Goal: Task Accomplishment & Management: Complete application form

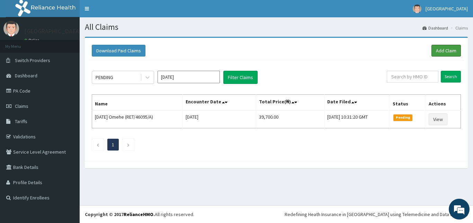
click at [441, 50] on link "Add Claim" at bounding box center [446, 51] width 29 height 12
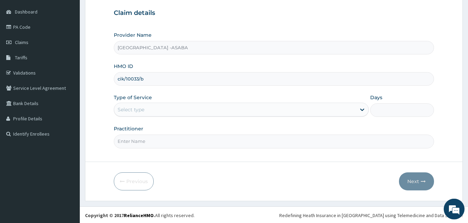
scroll to position [65, 0]
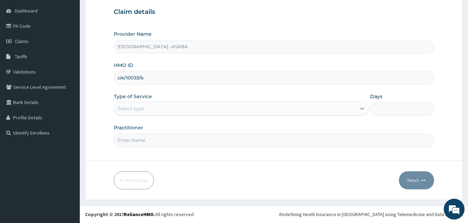
type input "cik/10033/b"
click at [357, 105] on div at bounding box center [362, 108] width 12 height 12
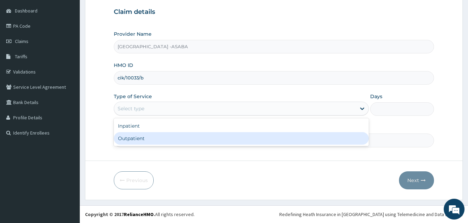
click at [285, 140] on div "Outpatient" at bounding box center [241, 138] width 255 height 12
type input "1"
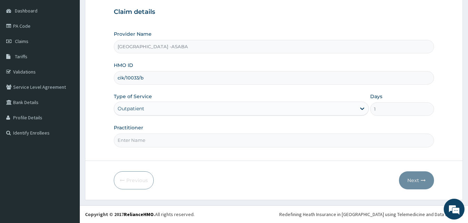
click at [281, 144] on input "Practitioner" at bounding box center [274, 140] width 320 height 14
type input "dr b"
click at [411, 176] on button "Next" at bounding box center [416, 180] width 35 height 18
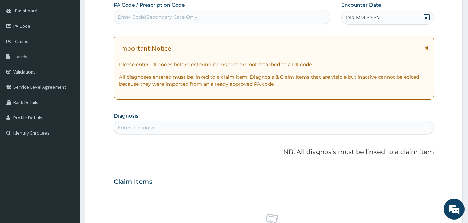
click at [147, 14] on div "Enter Code(Secondary Care Only)" at bounding box center [222, 16] width 216 height 11
type input "PA/70065F"
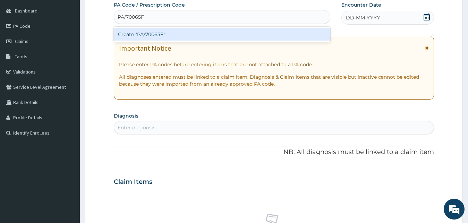
click at [152, 33] on div "Create "PA/70065F"" at bounding box center [222, 34] width 216 height 12
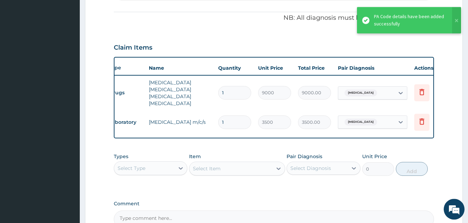
scroll to position [0, 28]
